Goal: Contribute content

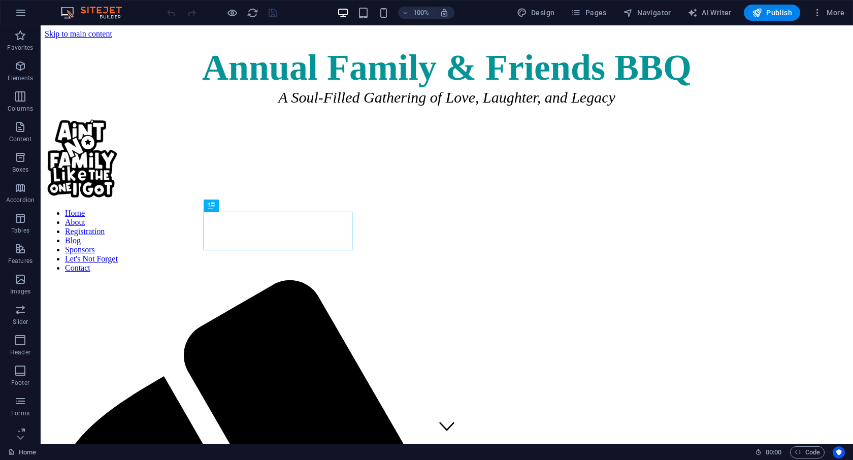
scroll to position [583, 0]
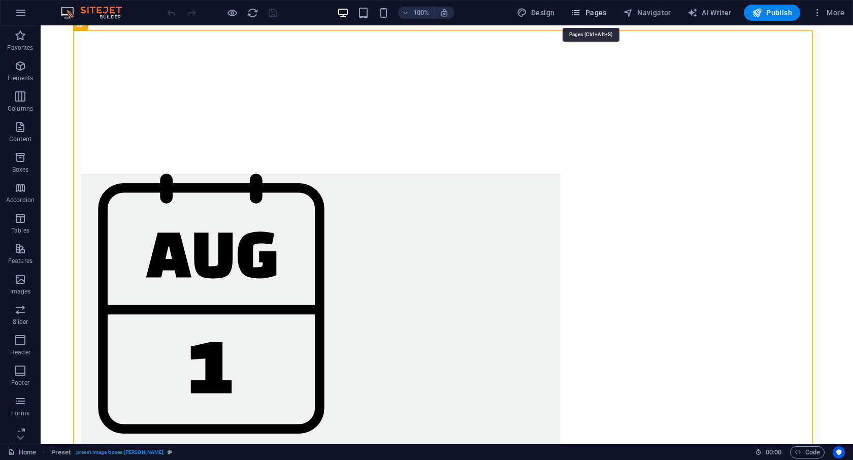
click at [585, 9] on span "Pages" at bounding box center [589, 13] width 36 height 10
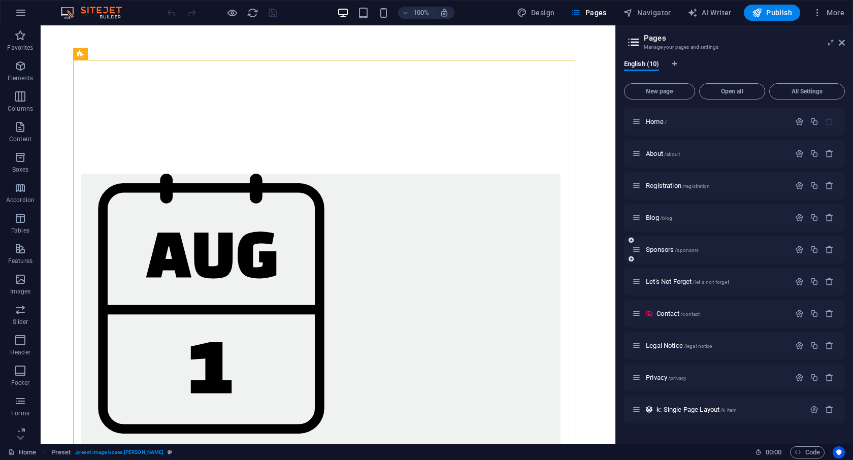
click at [662, 254] on div "Sponsors /sponsors" at bounding box center [711, 250] width 158 height 12
click at [657, 249] on span "Sponsors /sponsors" at bounding box center [672, 250] width 53 height 8
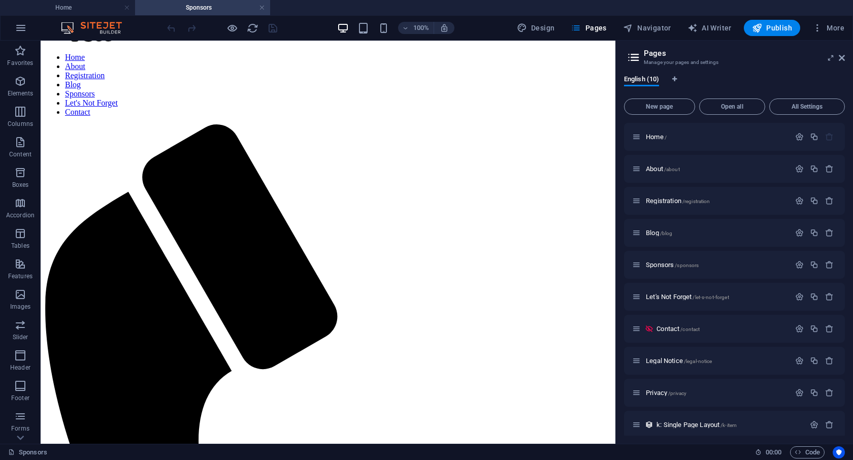
scroll to position [103, 0]
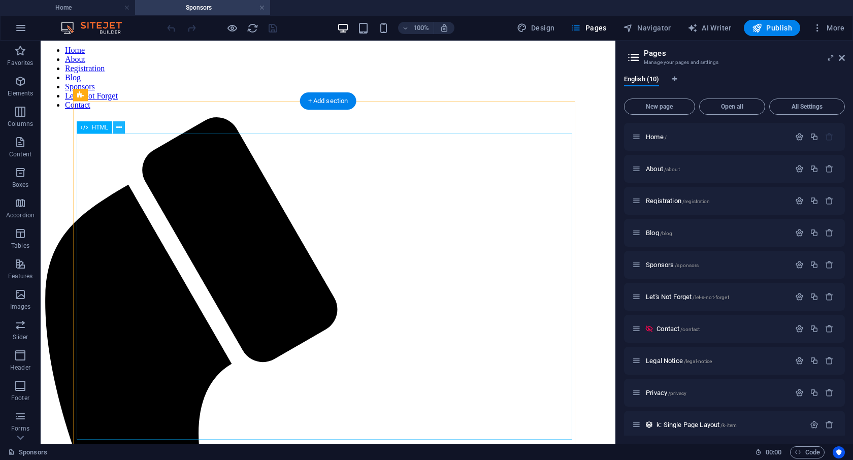
click at [117, 128] on icon at bounding box center [119, 127] width 6 height 11
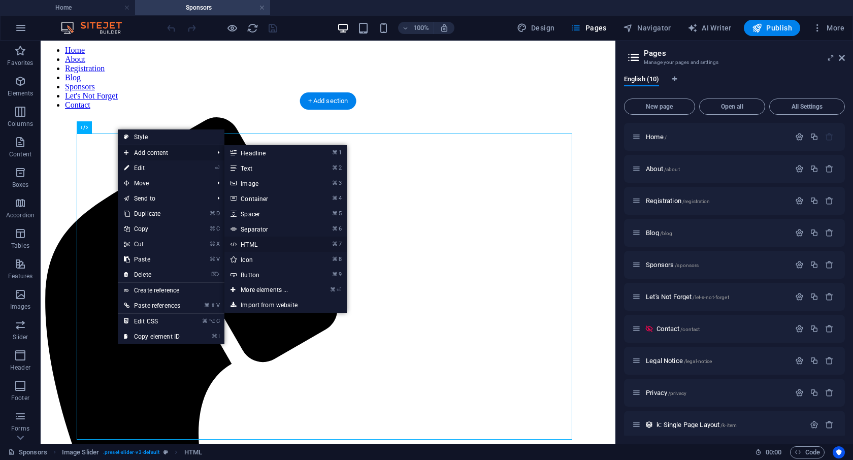
drag, startPoint x: 257, startPoint y: 244, endPoint x: 42, endPoint y: 270, distance: 216.4
click at [257, 244] on link "⌘ 7 HTML" at bounding box center [266, 244] width 84 height 15
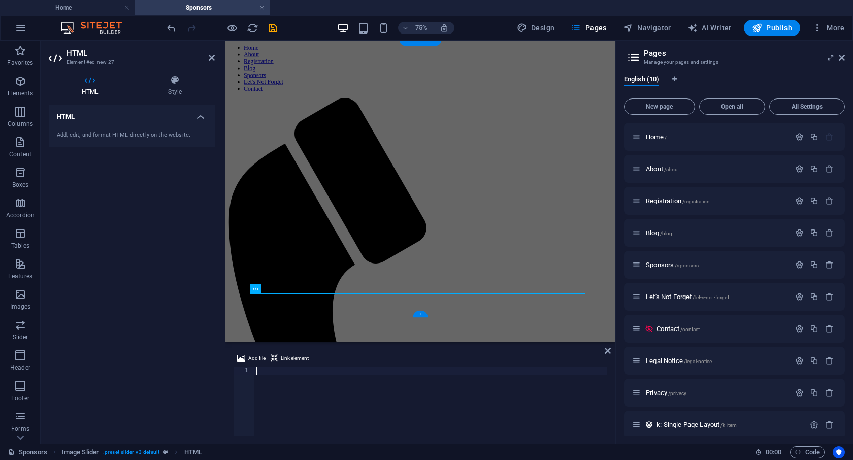
scroll to position [165, 0]
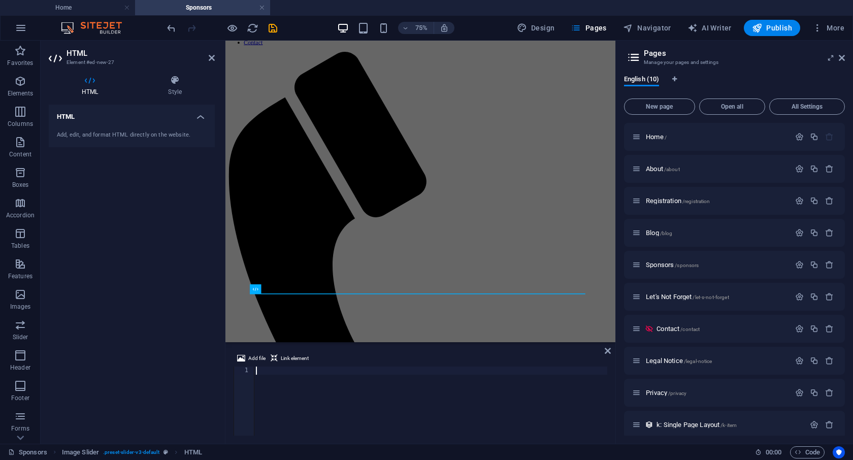
click at [252, 372] on div "1" at bounding box center [244, 371] width 21 height 8
drag, startPoint x: 255, startPoint y: 371, endPoint x: 614, endPoint y: 389, distance: 358.9
click at [614, 389] on div "Add file Link element 1 ההההההההההההההההההההההההההההההההההההההההההההההההההההההה…" at bounding box center [420, 394] width 390 height 100
paste textarea
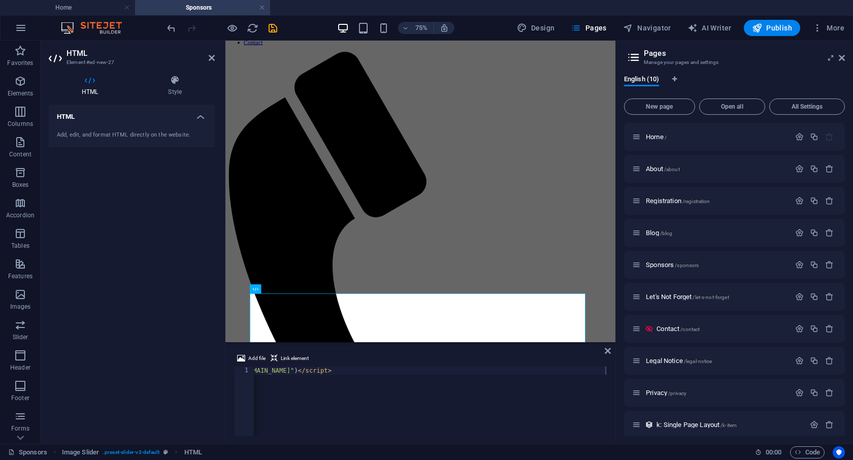
click at [280, 29] on div "75% Design Pages Navigator AI Writer Publish More" at bounding box center [506, 28] width 683 height 16
click at [270, 28] on icon "save" at bounding box center [273, 28] width 12 height 12
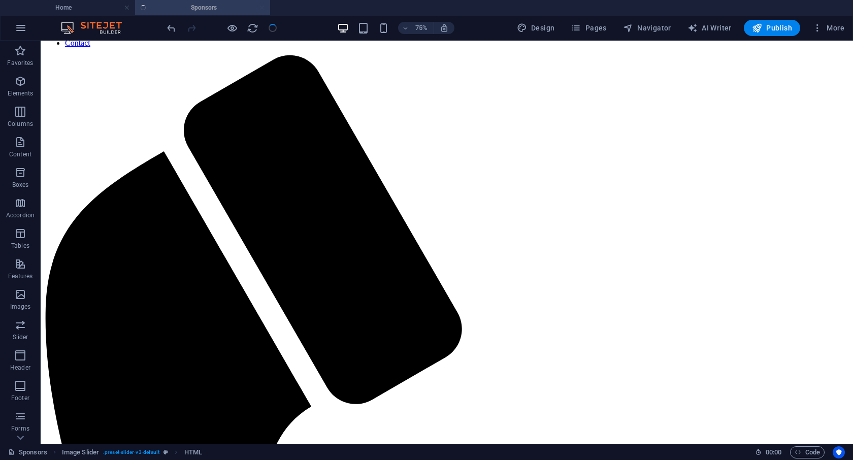
scroll to position [440, 0]
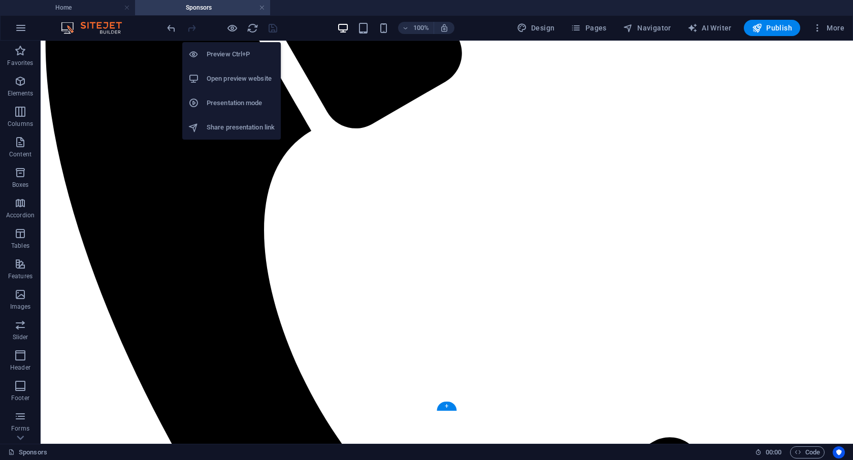
click at [231, 79] on h6 "Open preview website" at bounding box center [241, 79] width 68 height 12
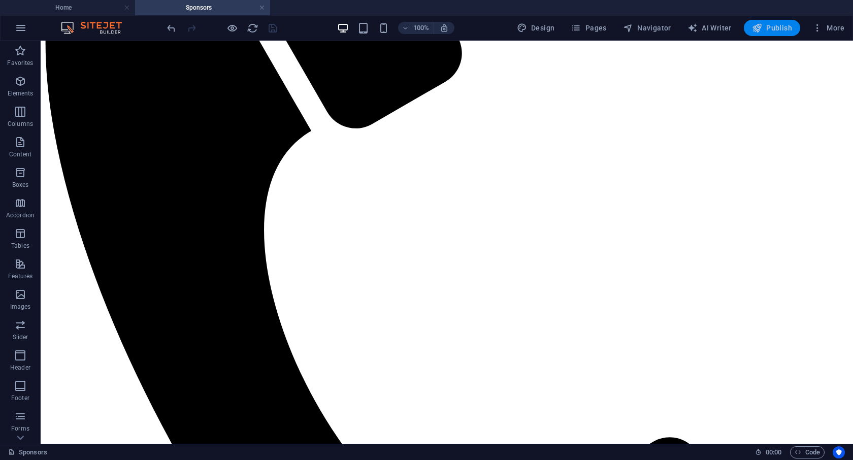
click at [764, 28] on span "Publish" at bounding box center [772, 28] width 40 height 10
